Goal: Task Accomplishment & Management: Manage account settings

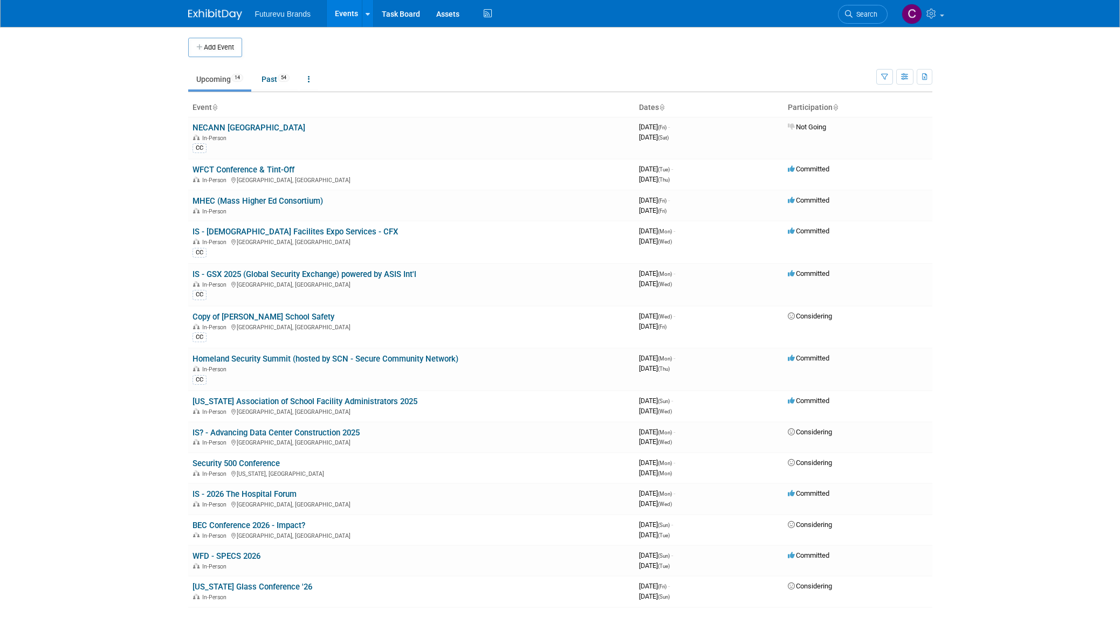
click at [282, 277] on link "IS - GSX 2025 (Global Security Exchange) powered by ASIS Int'l" at bounding box center [304, 275] width 224 height 10
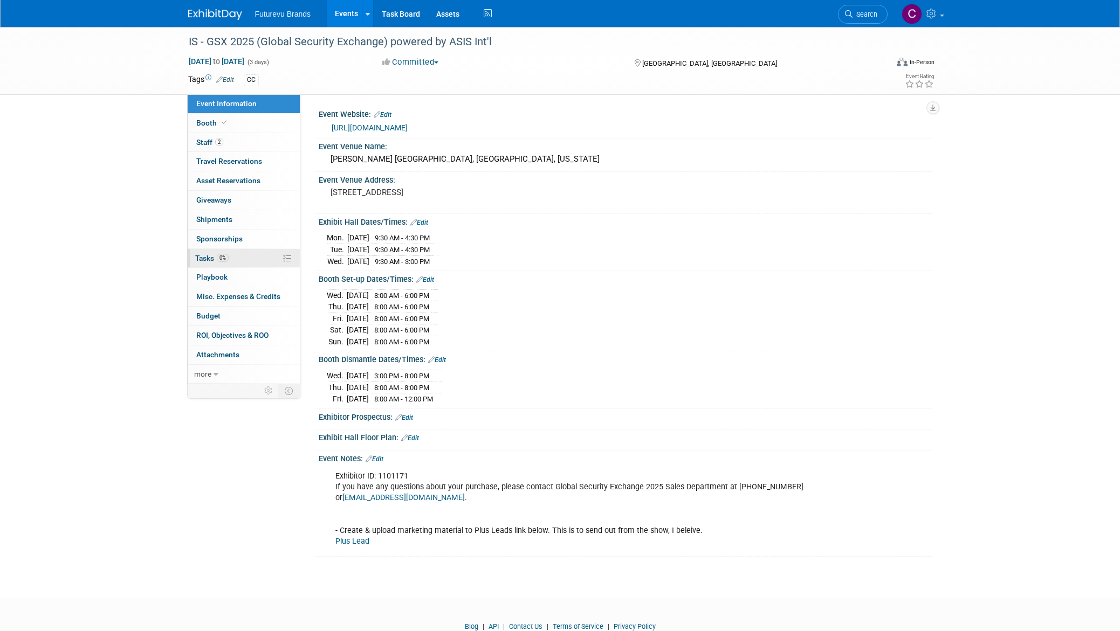
click at [216, 257] on span "Tasks 0%" at bounding box center [211, 258] width 33 height 9
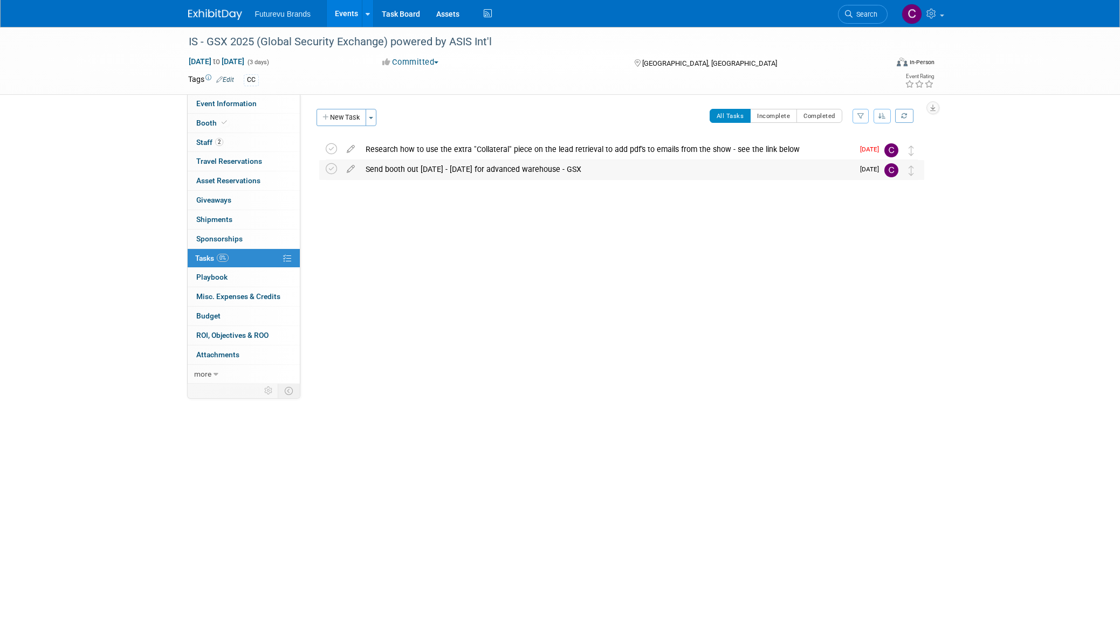
click at [889, 174] on img at bounding box center [891, 170] width 14 height 14
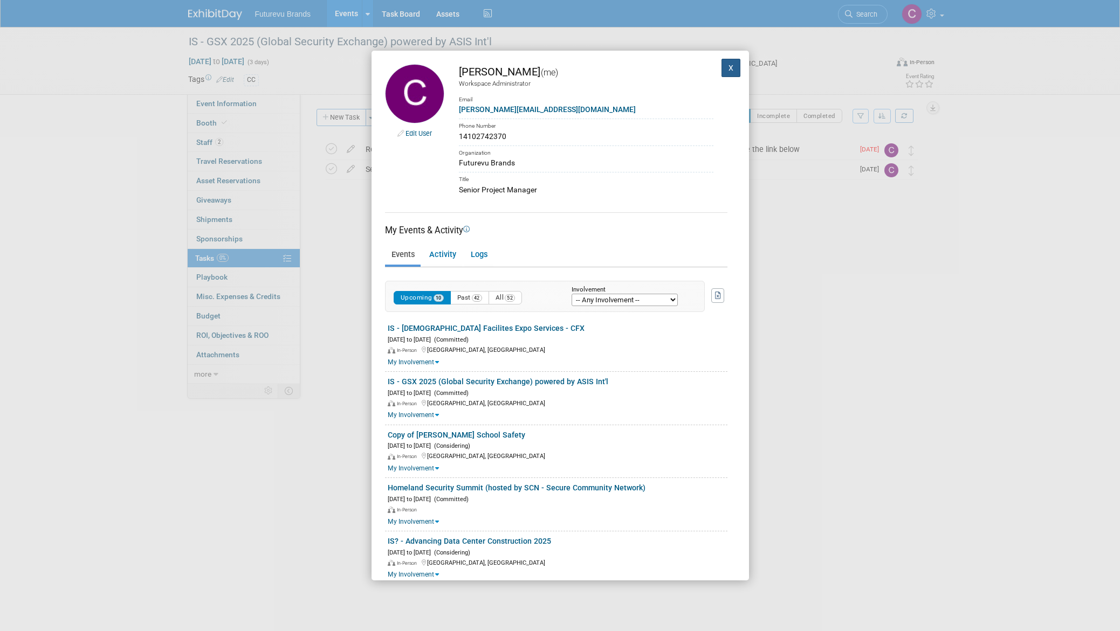
click at [724, 72] on button "X" at bounding box center [730, 68] width 19 height 18
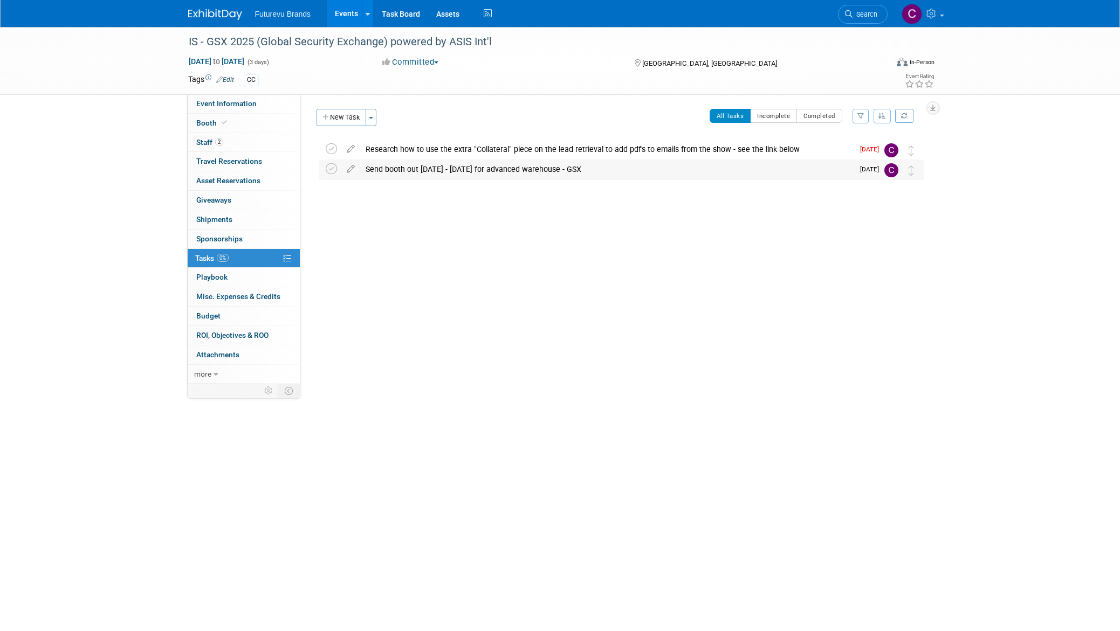
click at [499, 168] on div "Send booth out Aug 25 - Sept 16 for advanced warehouse - GSX" at bounding box center [606, 169] width 493 height 18
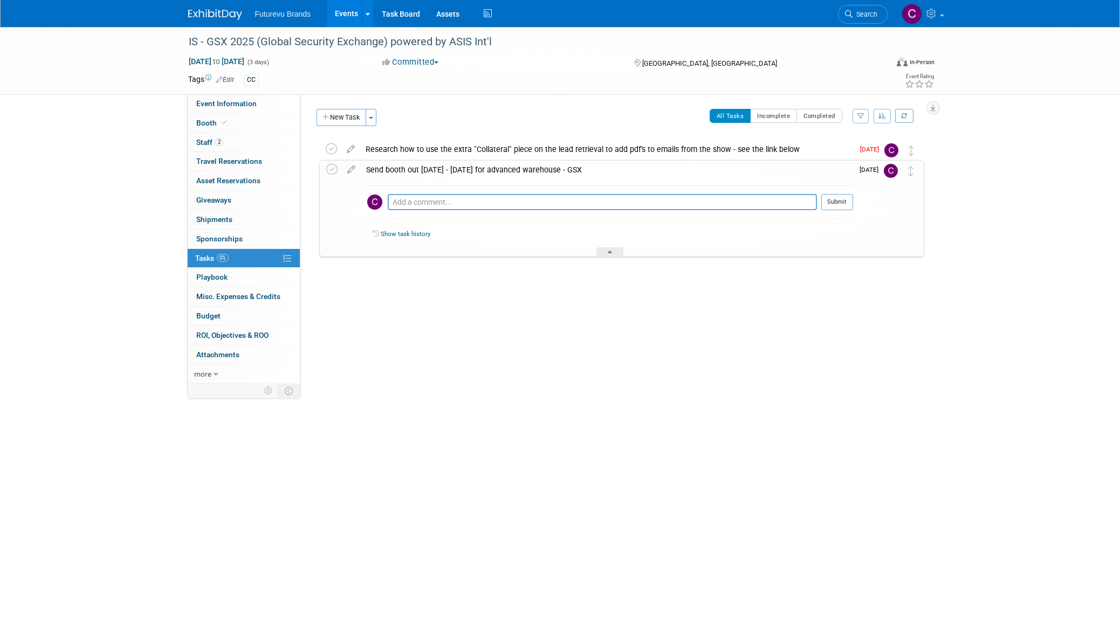
click at [499, 168] on div "Send booth out Aug 25 - Sept 16 for advanced warehouse - GSX" at bounding box center [607, 170] width 492 height 18
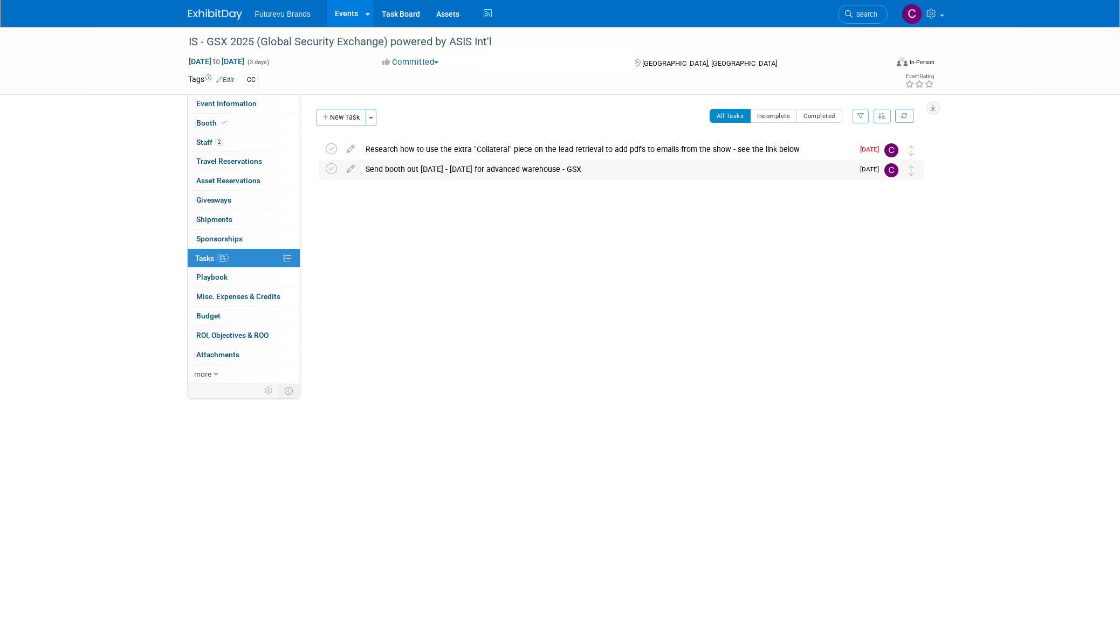
click at [433, 170] on div "Send booth out Aug 25 - Sept 16 for advanced warehouse - GSX" at bounding box center [606, 169] width 493 height 18
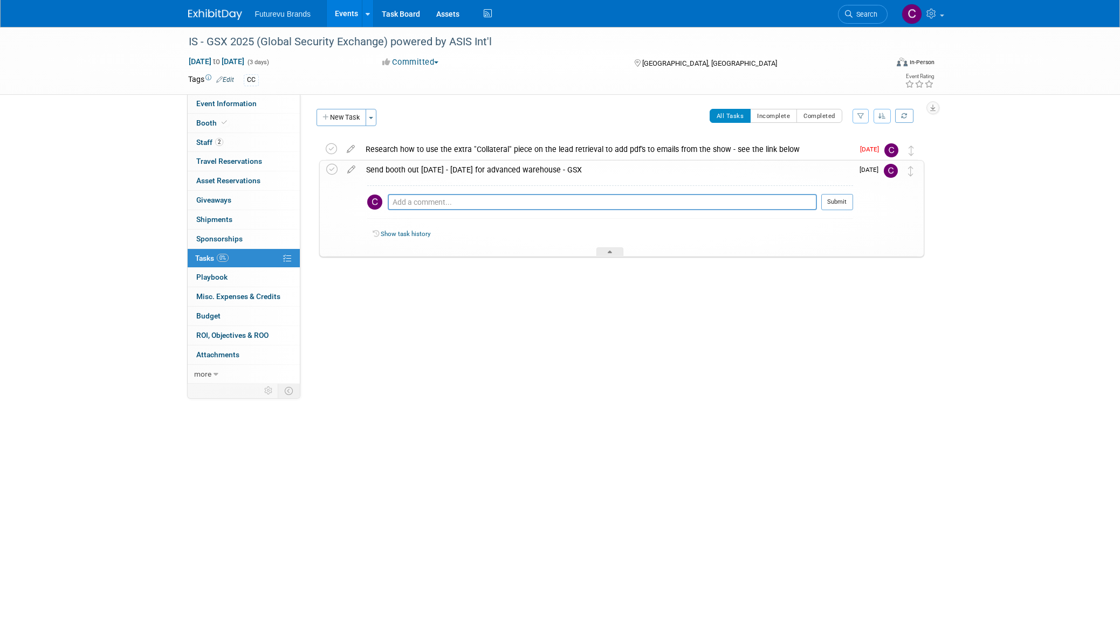
click at [891, 172] on img at bounding box center [891, 171] width 14 height 14
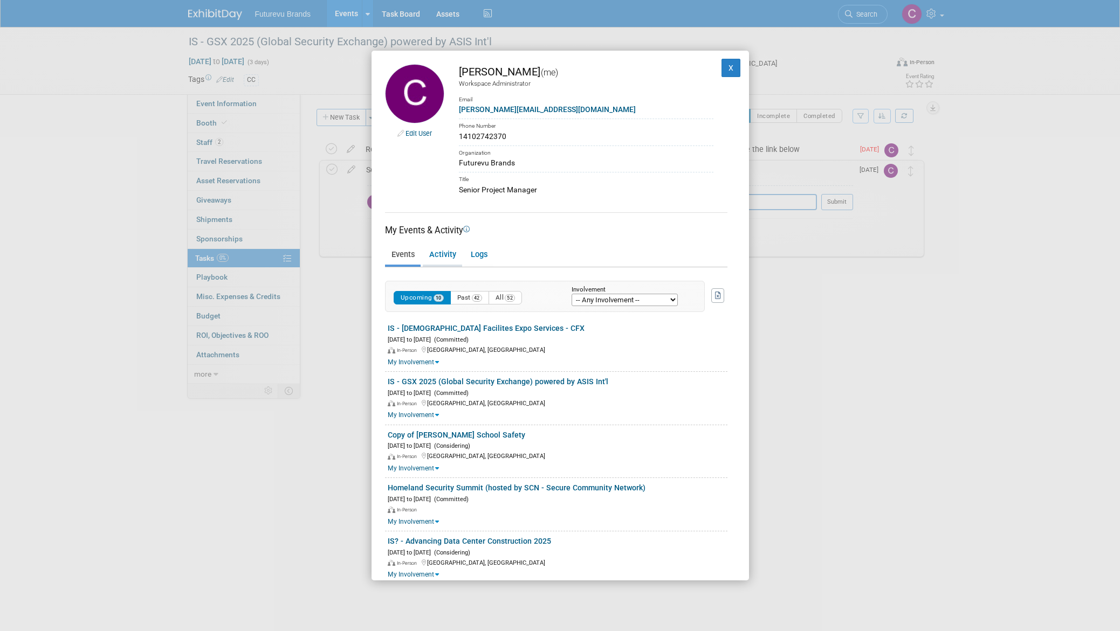
click at [446, 262] on link "Activity" at bounding box center [442, 255] width 39 height 19
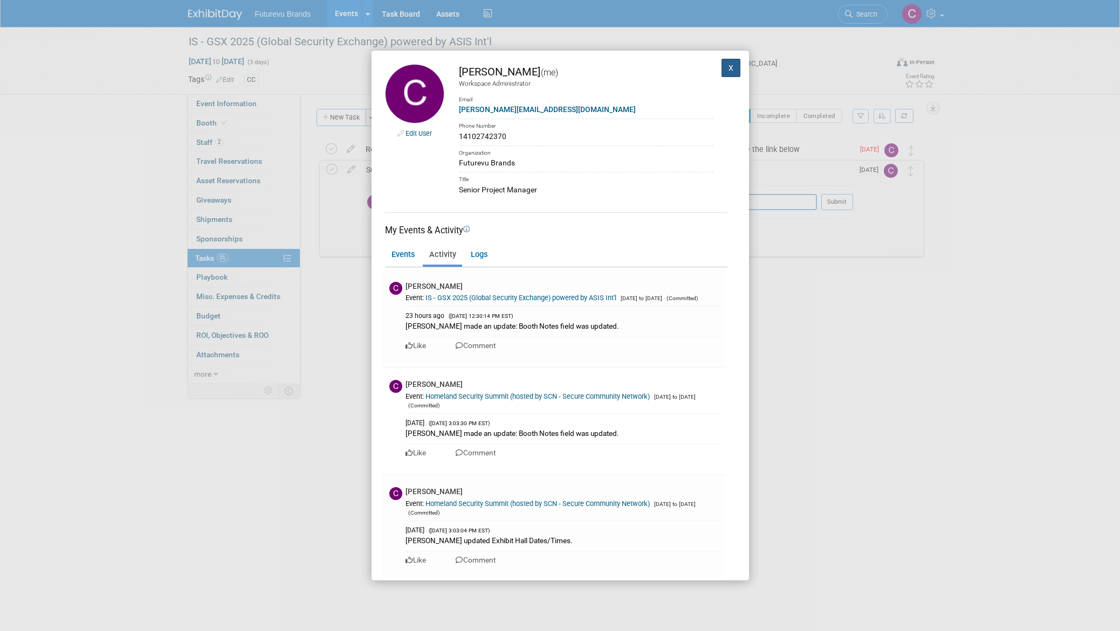
click at [721, 77] on button "X" at bounding box center [730, 68] width 19 height 18
